Goal: Information Seeking & Learning: Learn about a topic

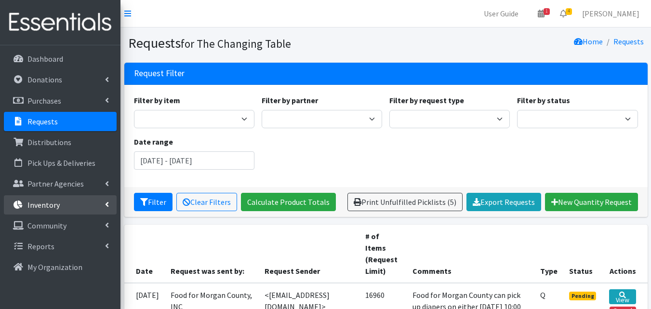
click at [92, 205] on link "Inventory" at bounding box center [60, 204] width 113 height 19
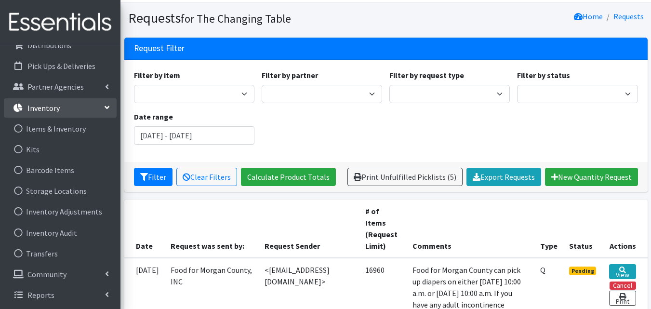
scroll to position [27, 0]
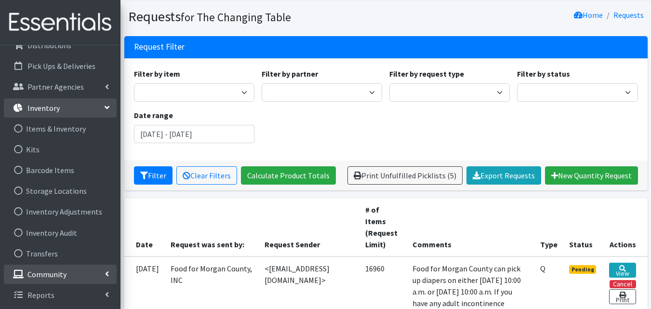
click at [60, 281] on link "Community" at bounding box center [60, 274] width 113 height 19
click at [67, 272] on link "Community" at bounding box center [60, 274] width 113 height 19
click at [103, 106] on link "Inventory" at bounding box center [60, 107] width 113 height 19
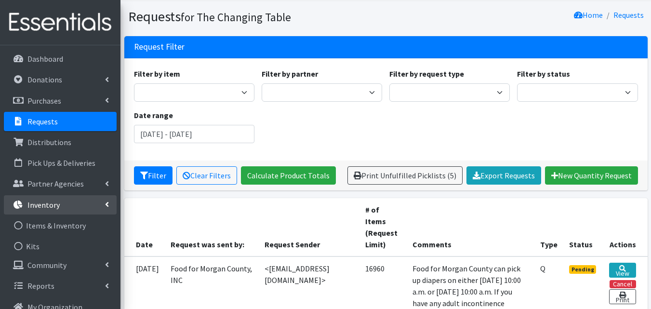
scroll to position [0, 0]
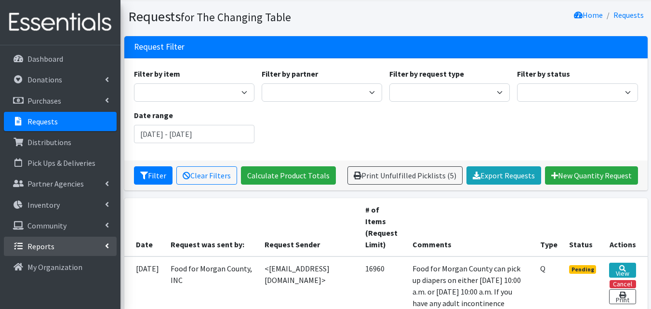
click at [55, 248] on link "Reports" at bounding box center [60, 246] width 113 height 19
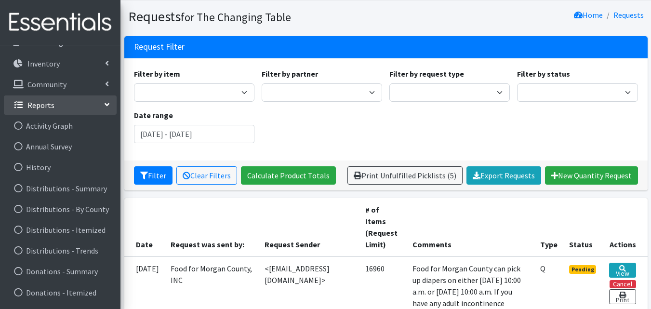
scroll to position [166, 0]
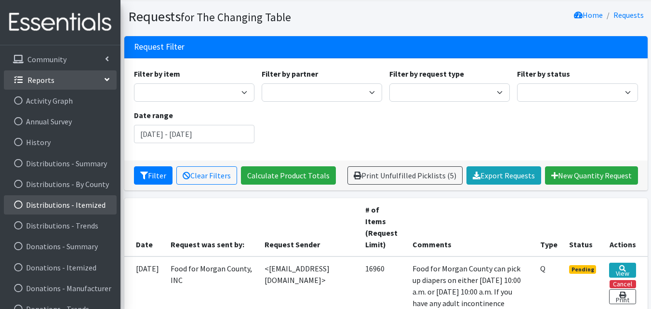
click at [92, 204] on link "Distributions - Itemized" at bounding box center [60, 204] width 113 height 19
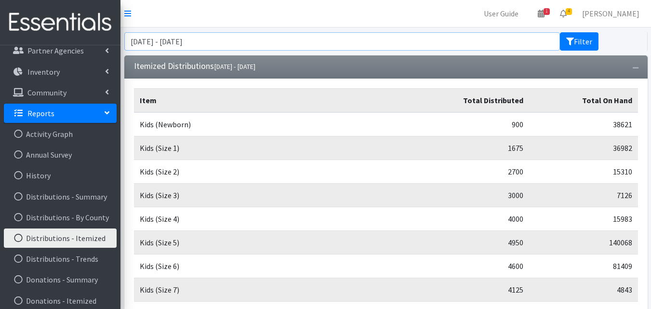
click at [302, 40] on input "June 13, 2025 - September 13, 2025" at bounding box center [342, 41] width 436 height 18
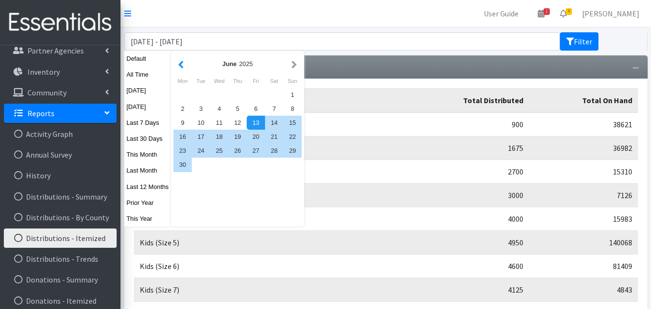
click at [177, 65] on button "button" at bounding box center [181, 64] width 10 height 12
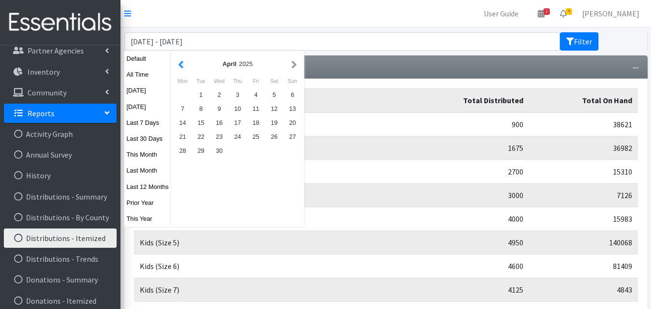
click at [176, 66] on button "button" at bounding box center [181, 64] width 10 height 12
click at [176, 68] on button "button" at bounding box center [181, 64] width 10 height 12
click at [216, 95] on div "1" at bounding box center [219, 95] width 18 height 14
click at [579, 38] on button "Filter" at bounding box center [579, 41] width 39 height 18
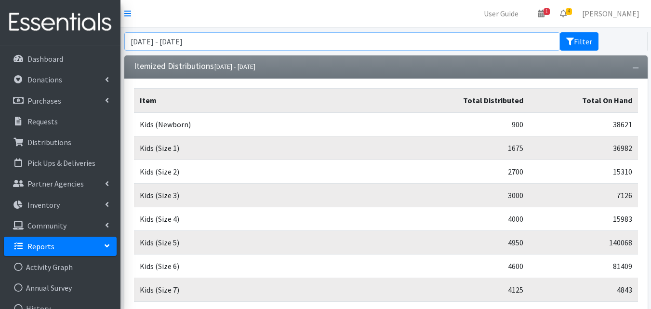
click at [520, 40] on input "[DATE] - [DATE]" at bounding box center [342, 41] width 436 height 18
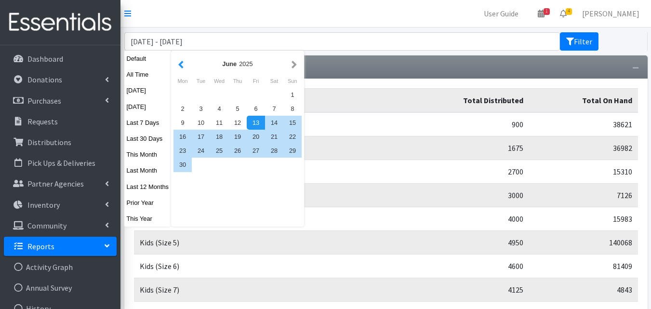
click at [176, 68] on button "button" at bounding box center [181, 64] width 10 height 12
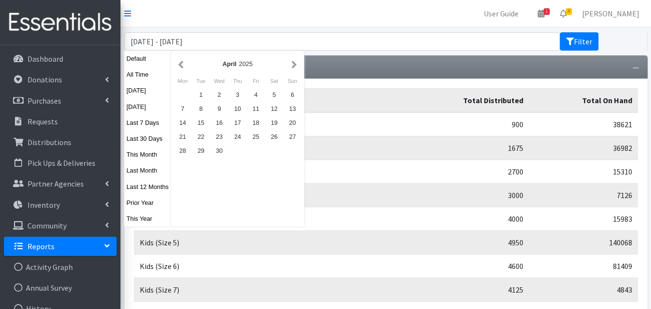
click at [177, 64] on button "button" at bounding box center [181, 64] width 10 height 12
click at [179, 62] on button "button" at bounding box center [181, 64] width 10 height 12
click at [297, 65] on button "button" at bounding box center [294, 64] width 10 height 12
click at [216, 96] on div "1" at bounding box center [219, 95] width 18 height 14
click at [290, 66] on button "button" at bounding box center [294, 64] width 10 height 12
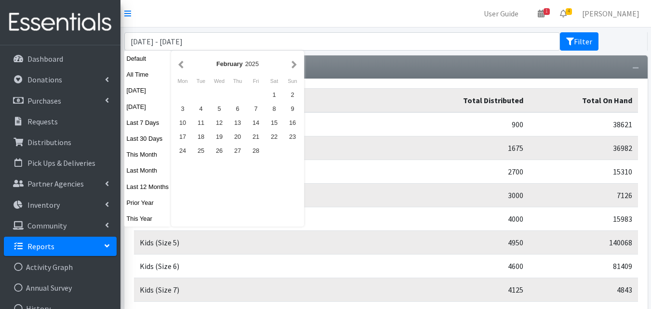
click at [290, 61] on button "button" at bounding box center [294, 64] width 10 height 12
click at [293, 64] on button "button" at bounding box center [294, 64] width 10 height 12
click at [292, 64] on button "button" at bounding box center [294, 64] width 10 height 12
click at [293, 65] on button "button" at bounding box center [294, 64] width 10 height 12
click at [218, 122] on div "13" at bounding box center [219, 123] width 18 height 14
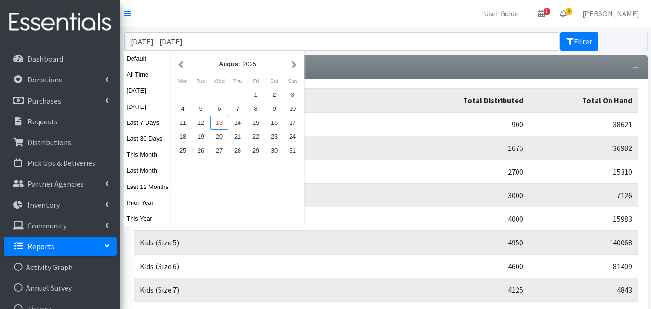
type input "[DATE] - [DATE]"
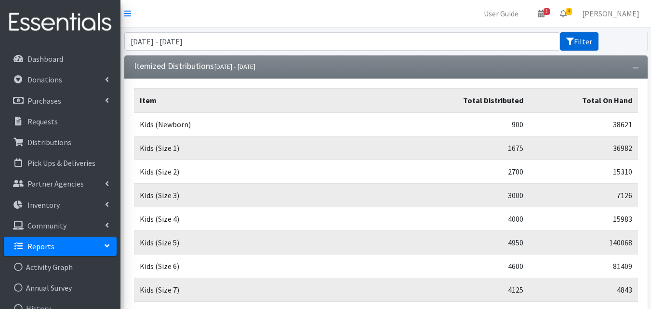
click at [583, 48] on button "Filter" at bounding box center [579, 41] width 39 height 18
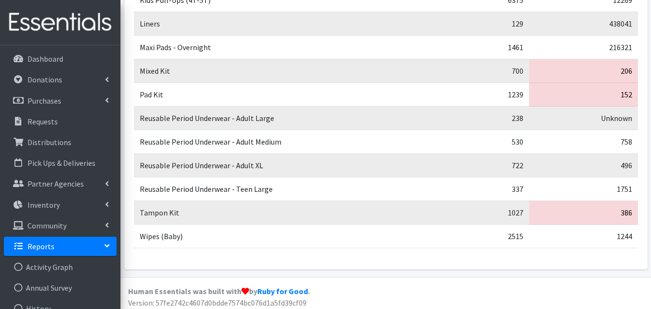
scroll to position [601, 0]
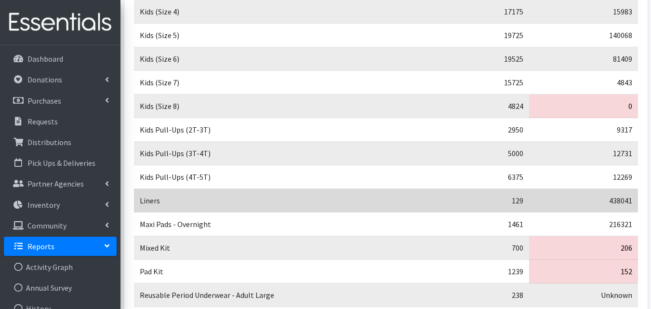
click at [393, 213] on td "Liners" at bounding box center [269, 201] width 270 height 24
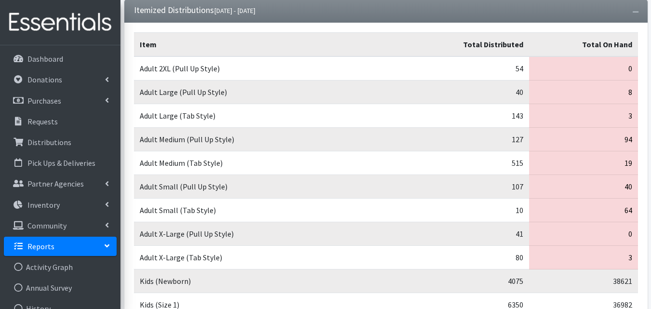
scroll to position [54, 0]
